Goal: Obtain resource: Obtain resource

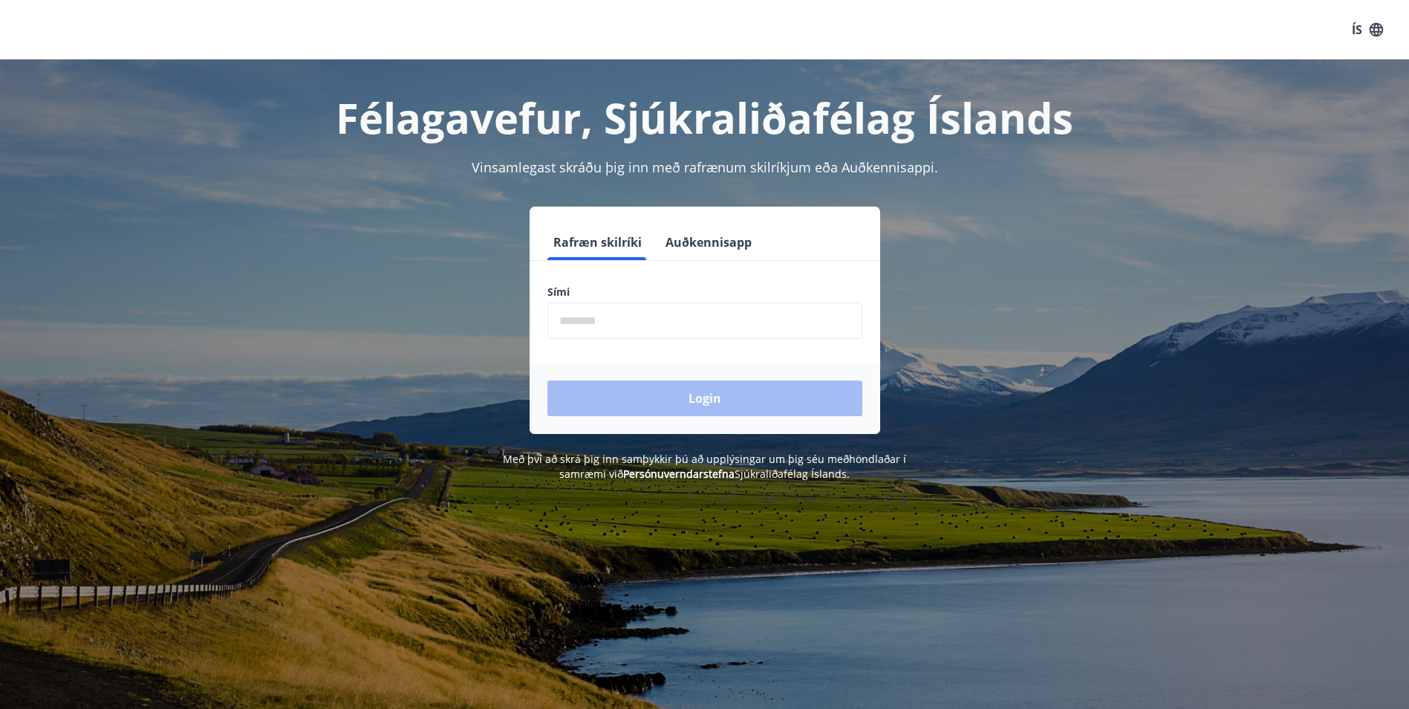
click at [586, 328] on input "phone" at bounding box center [704, 320] width 315 height 36
type input "********"
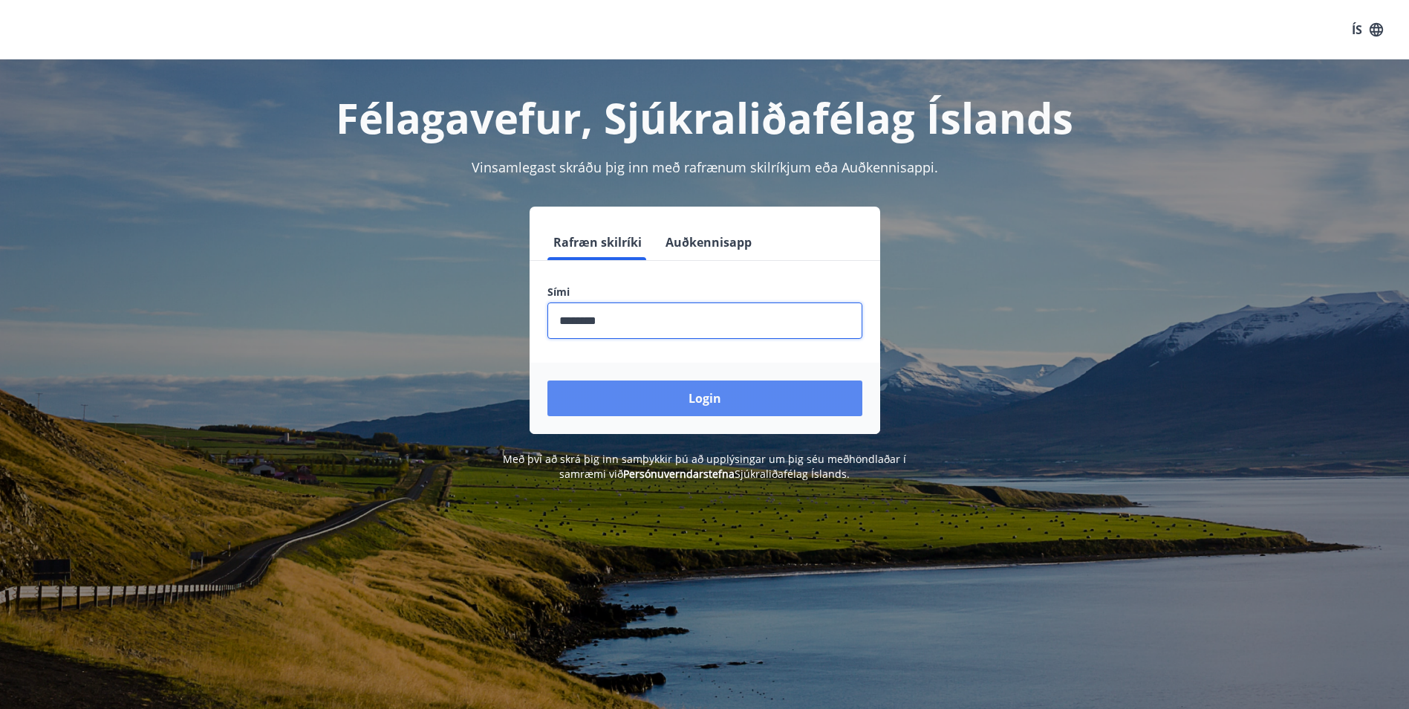
click at [729, 390] on button "Login" at bounding box center [704, 398] width 315 height 36
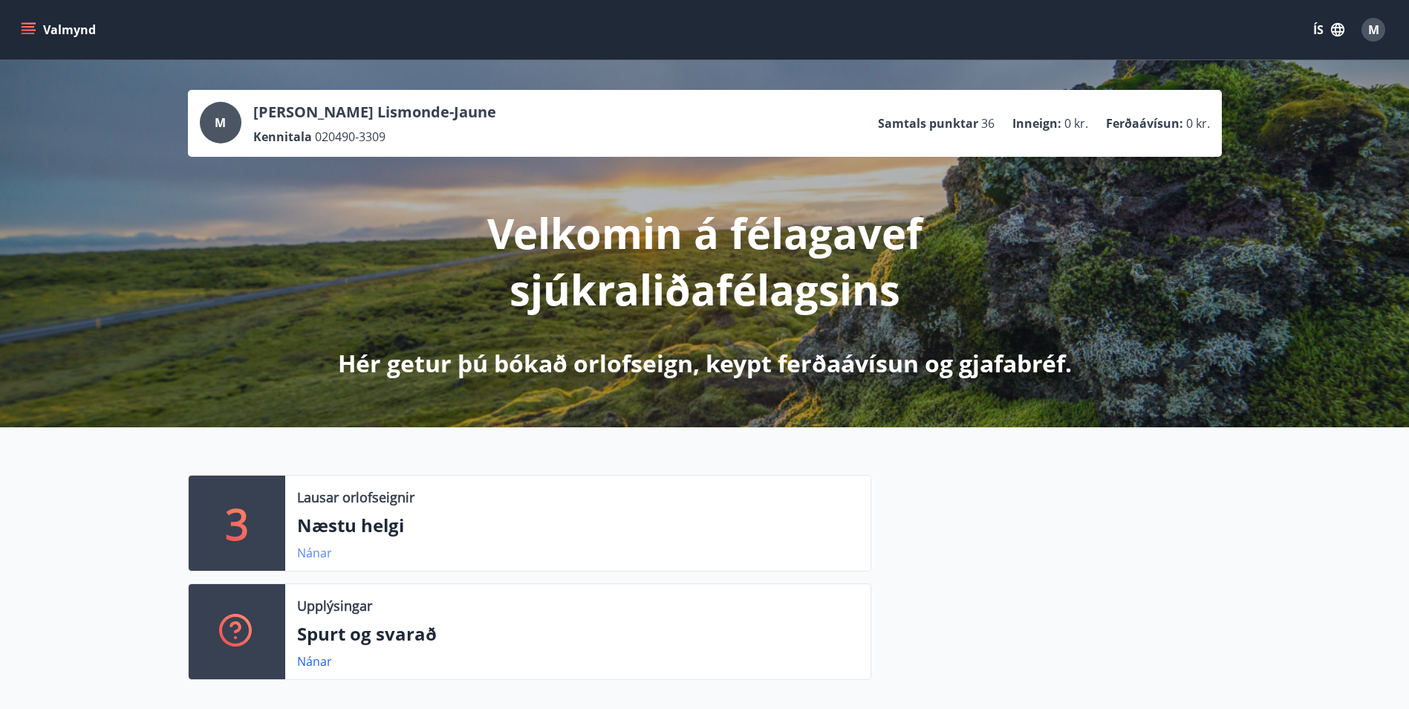
click at [312, 558] on link "Nánar" at bounding box center [314, 552] width 35 height 16
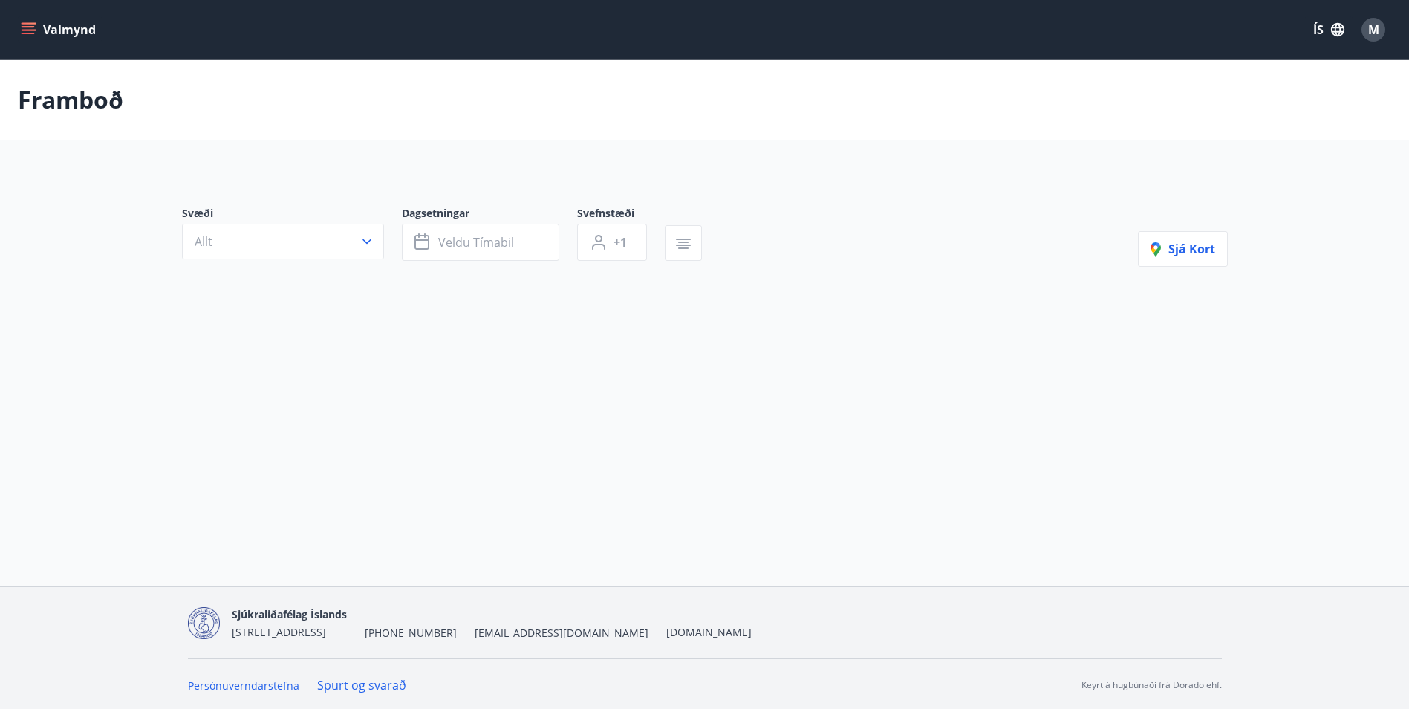
type input "*"
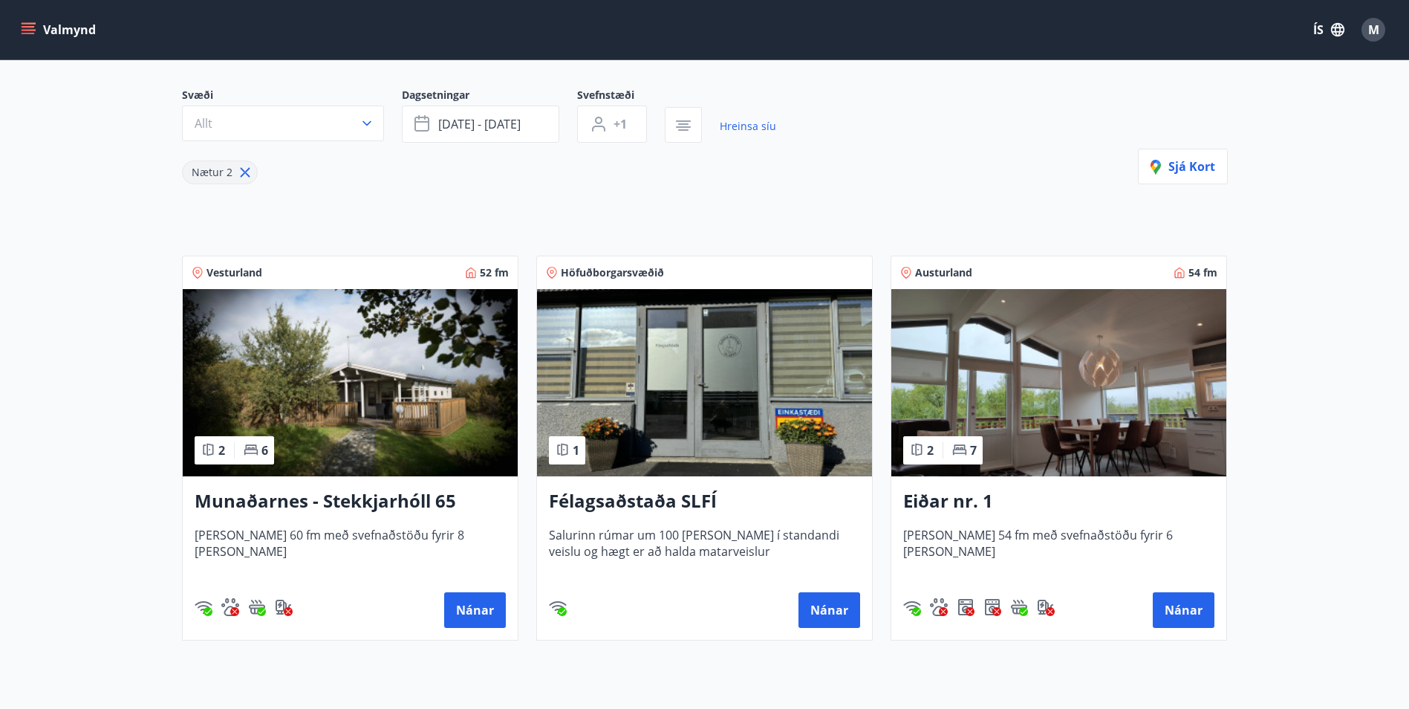
scroll to position [149, 0]
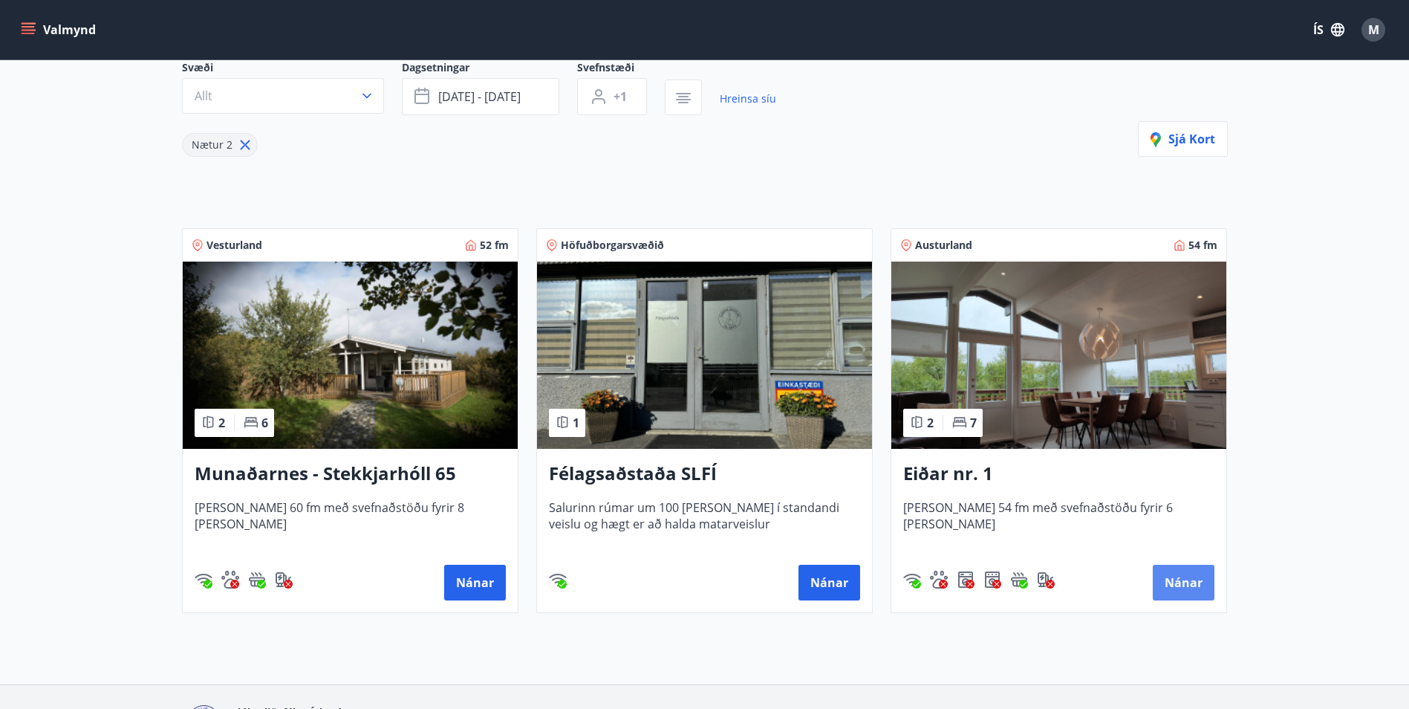
click at [1196, 578] on button "Nánar" at bounding box center [1184, 582] width 62 height 36
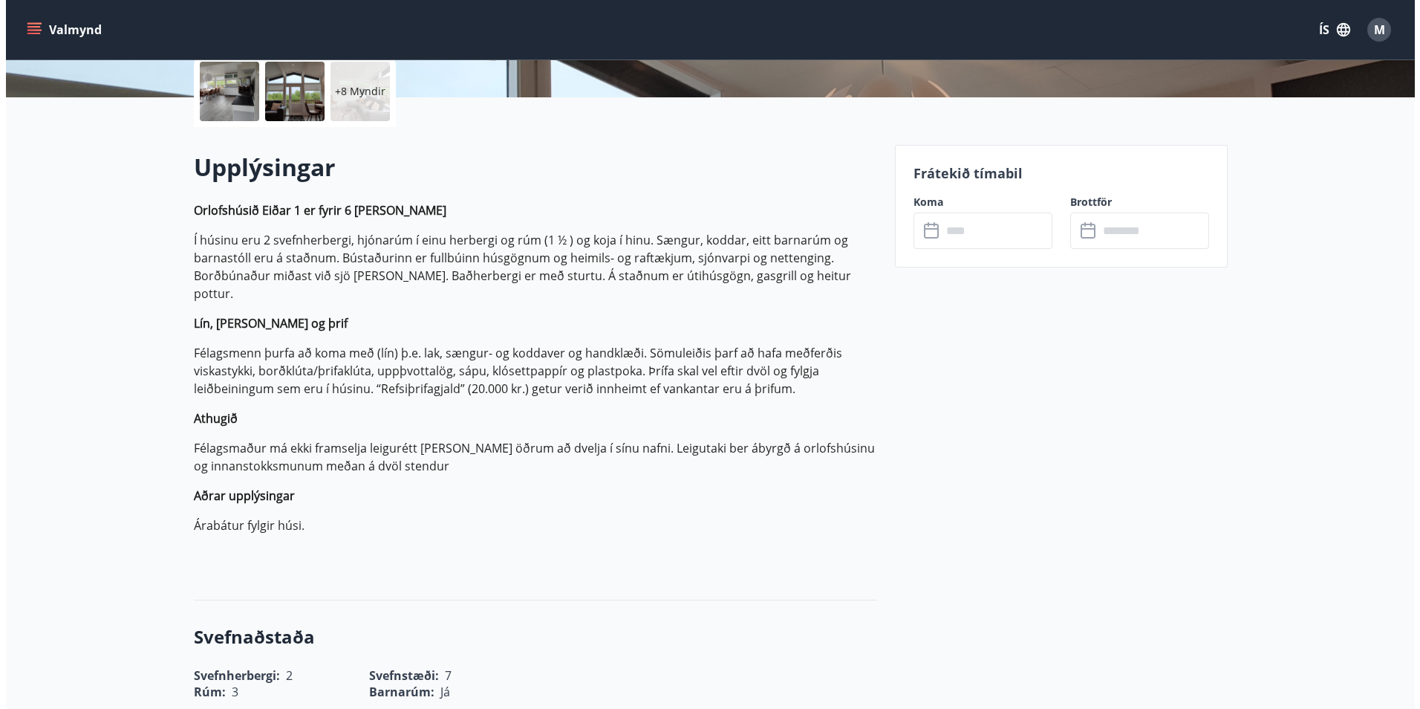
scroll to position [149, 0]
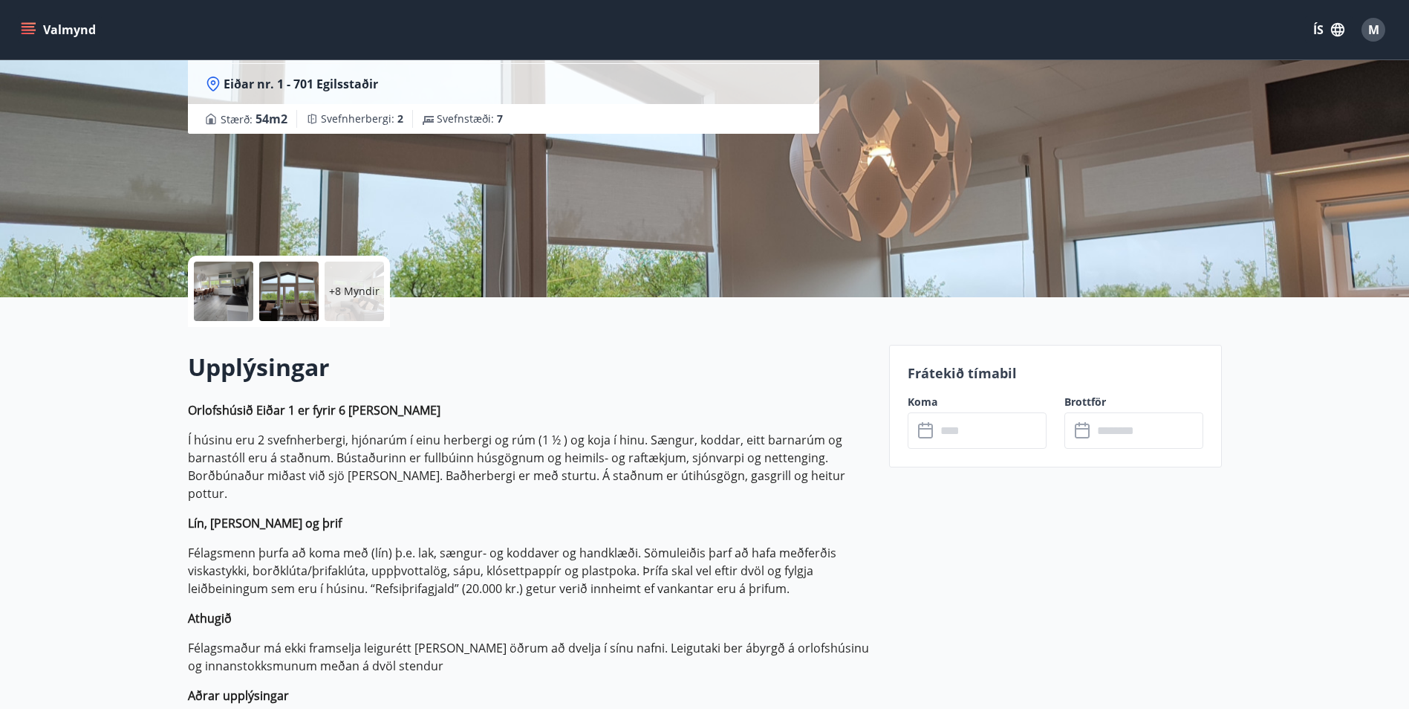
click at [362, 300] on div "+8 Myndir" at bounding box center [354, 290] width 59 height 59
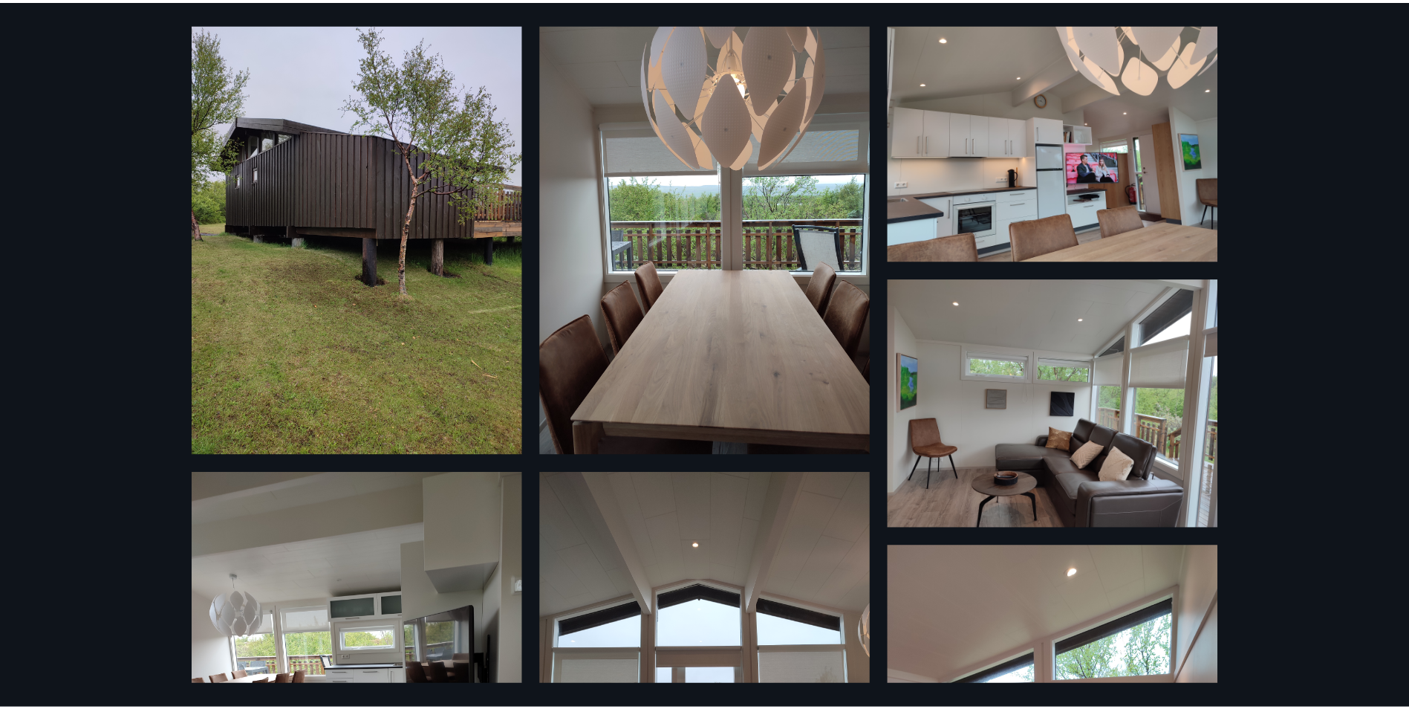
scroll to position [0, 0]
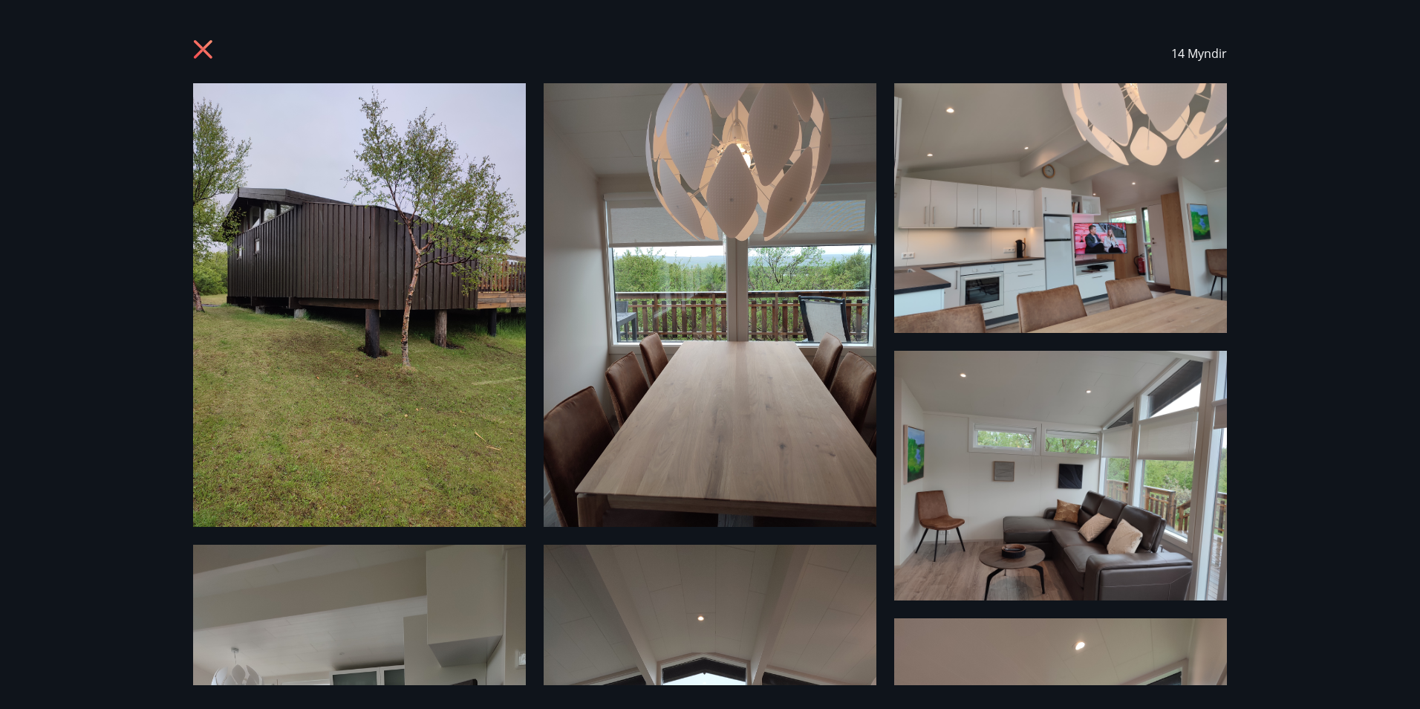
click at [201, 48] on icon at bounding box center [203, 49] width 19 height 19
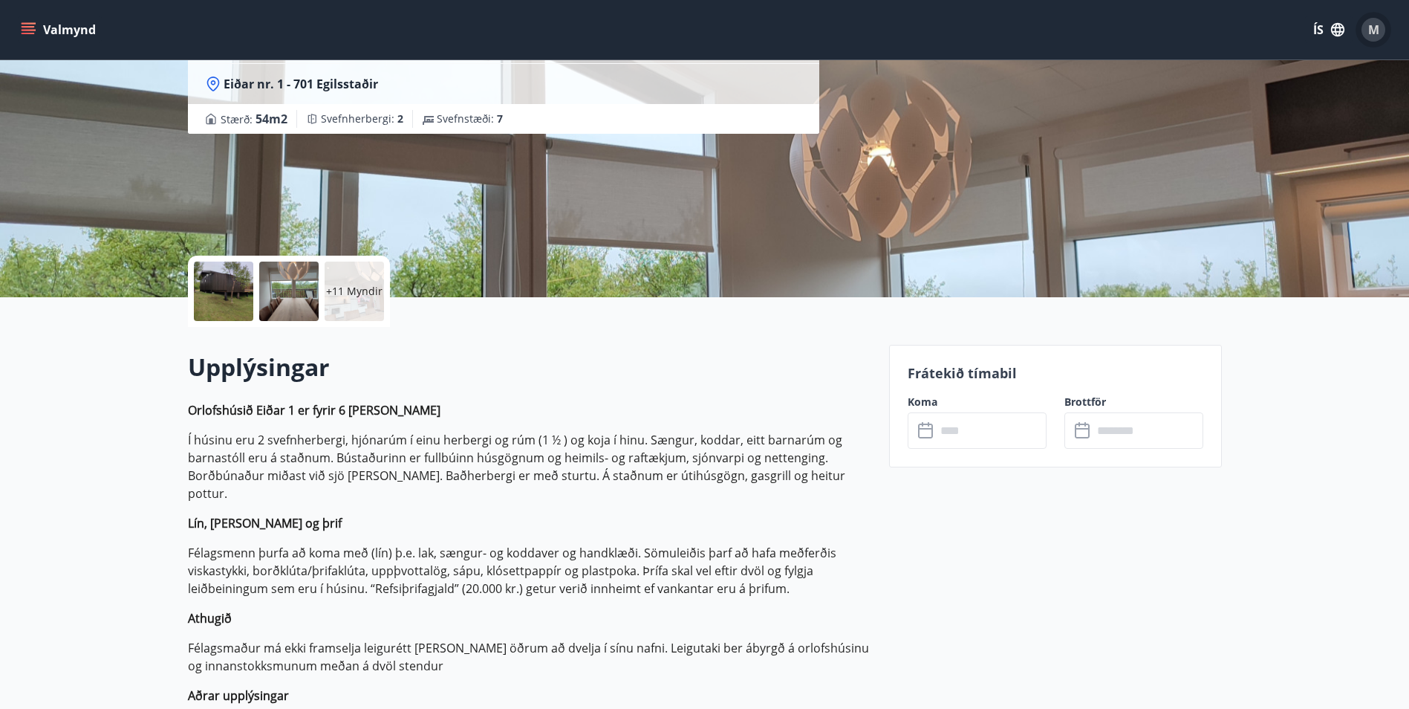
click at [1378, 27] on span "M" at bounding box center [1373, 30] width 11 height 16
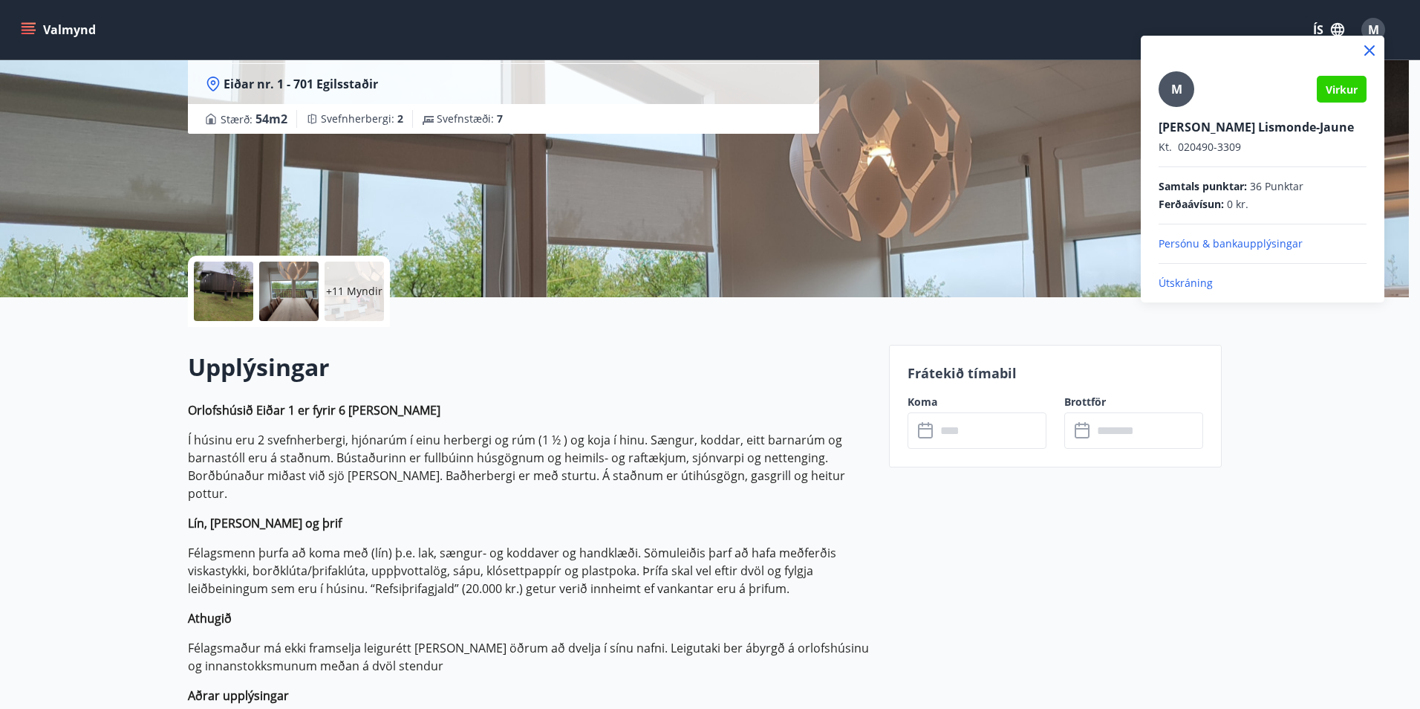
click at [28, 25] on div at bounding box center [710, 354] width 1420 height 709
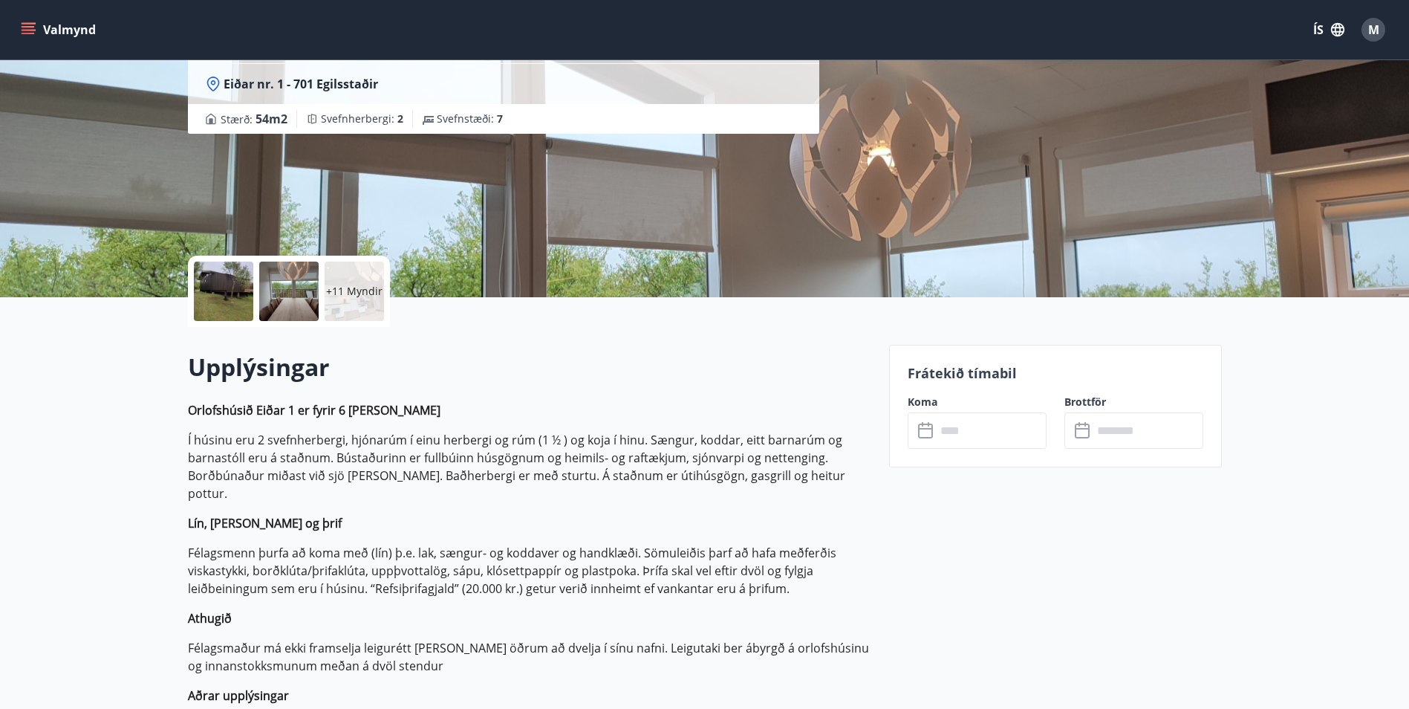
click at [30, 27] on icon "menu" at bounding box center [28, 26] width 13 height 1
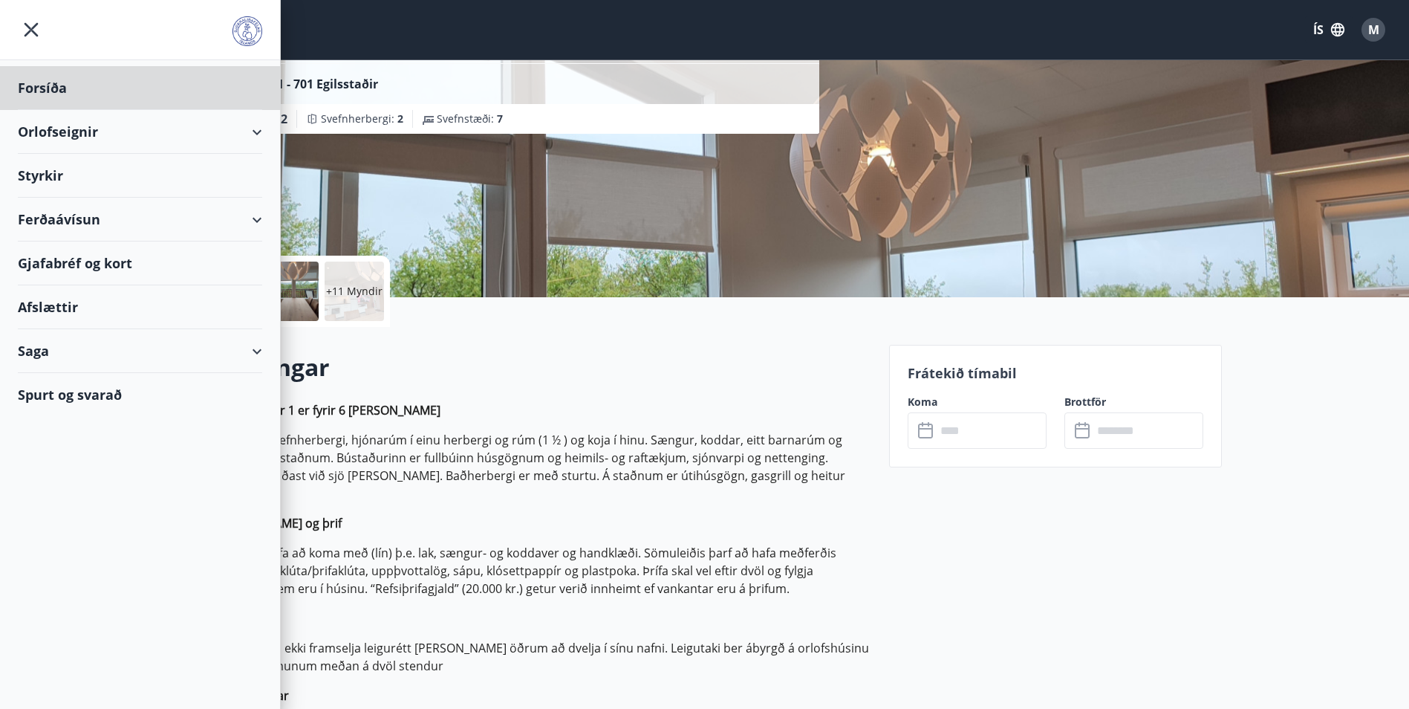
click at [42, 169] on div "Styrkir" at bounding box center [140, 176] width 244 height 44
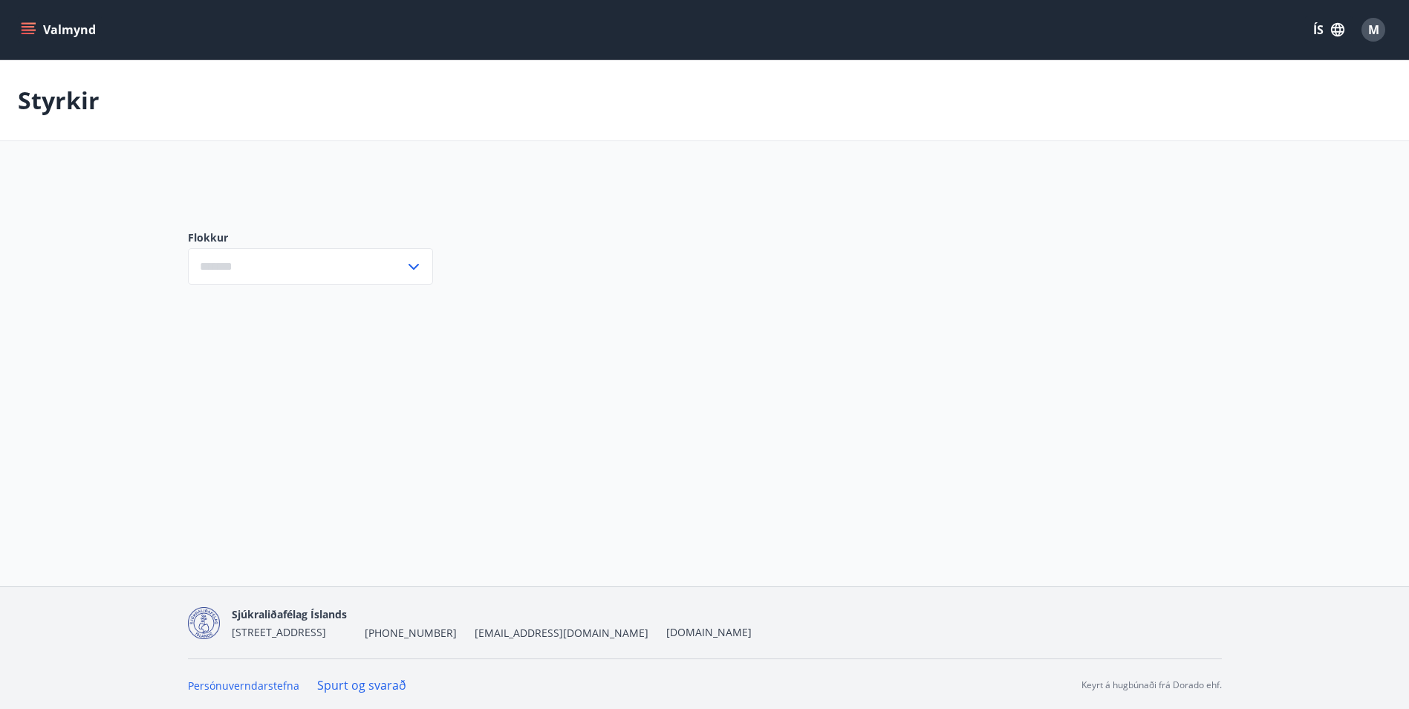
type input "***"
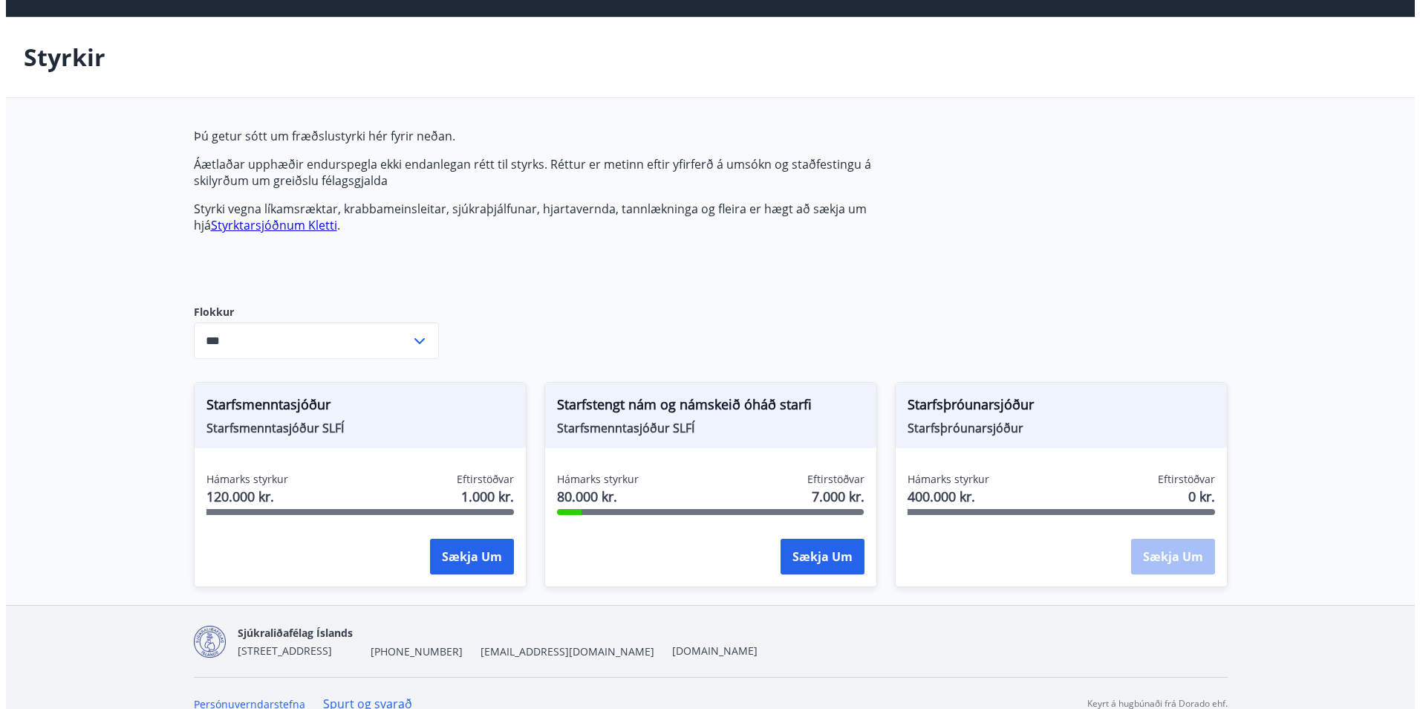
scroll to position [64, 0]
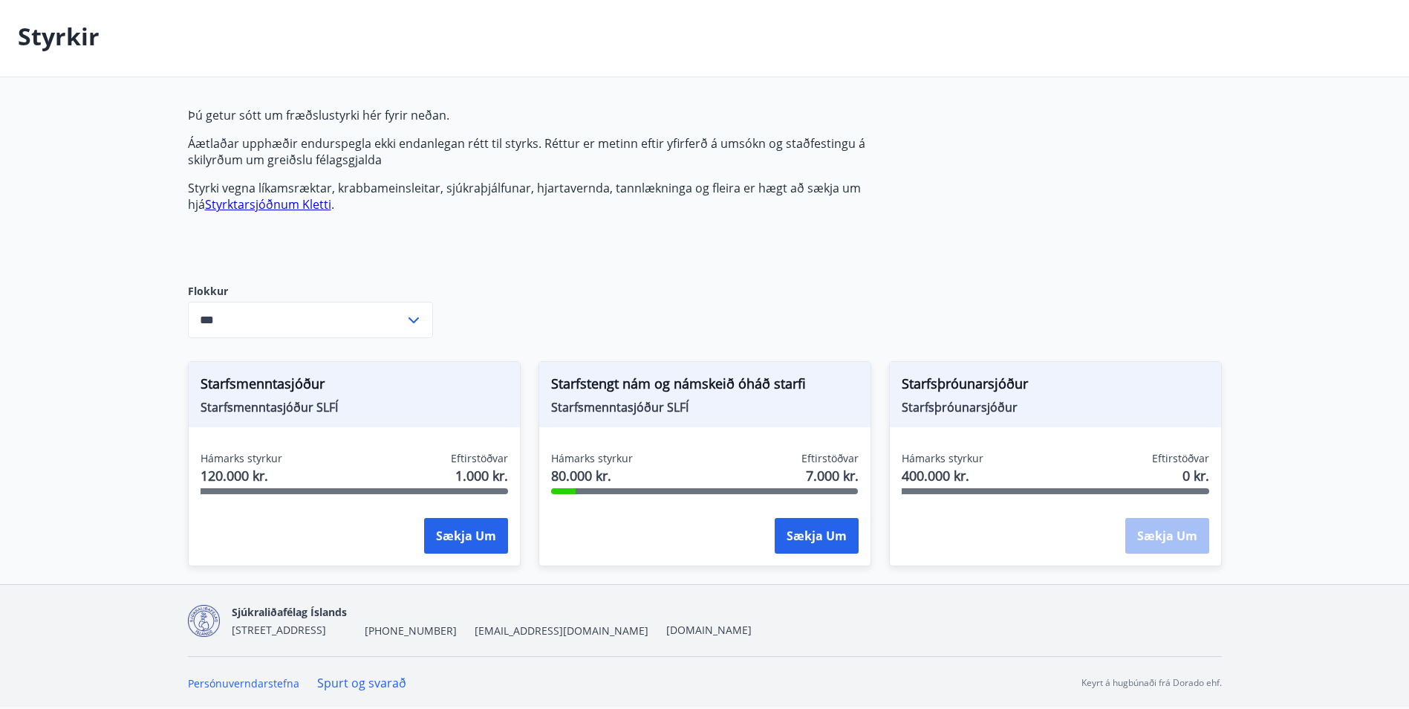
drag, startPoint x: 394, startPoint y: 469, endPoint x: 387, endPoint y: 441, distance: 29.2
click at [391, 455] on div "Hámarks styrkur 120.000 kr. Eftirstöðvar 1.000 kr." at bounding box center [354, 469] width 307 height 37
click at [277, 381] on span "Starfsmenntasjóður" at bounding box center [354, 386] width 307 height 25
click at [452, 544] on button "Sækja um" at bounding box center [466, 536] width 84 height 36
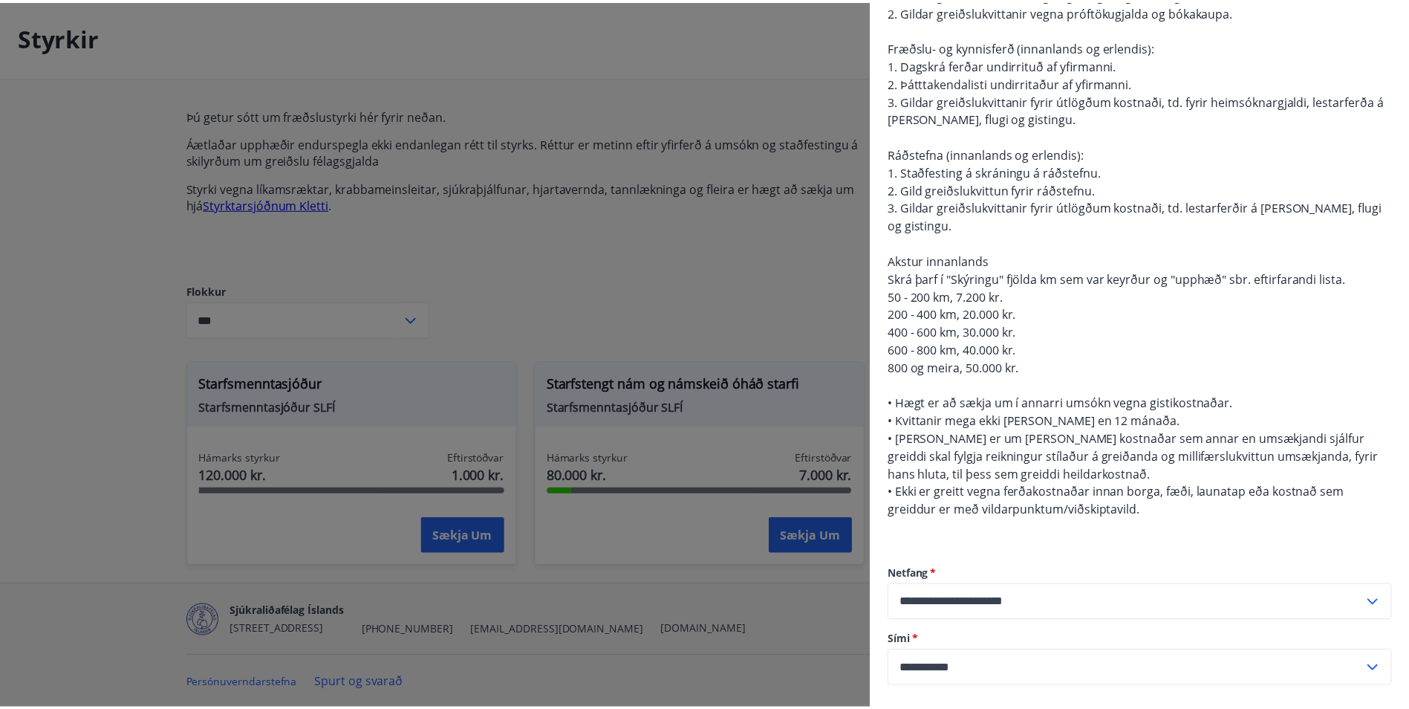
scroll to position [0, 0]
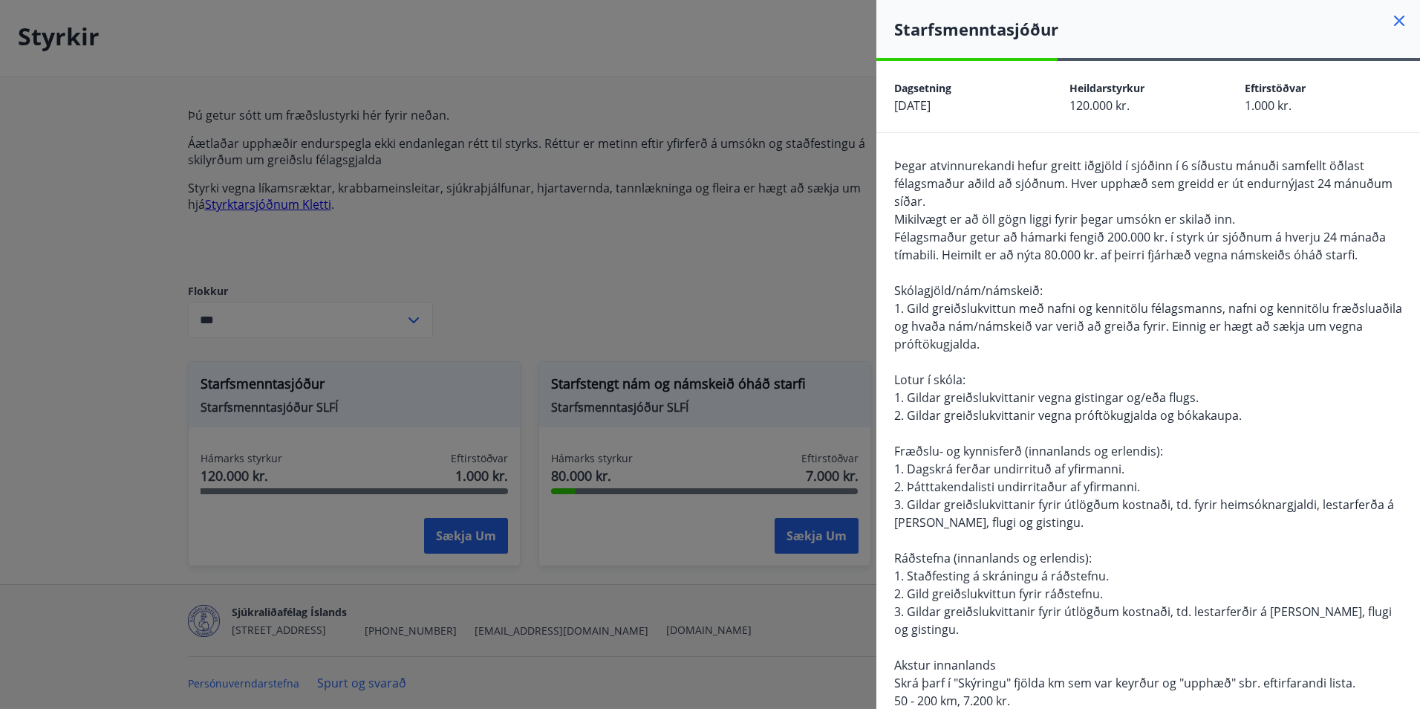
click at [1394, 24] on icon at bounding box center [1399, 21] width 10 height 10
